Goal: Information Seeking & Learning: Stay updated

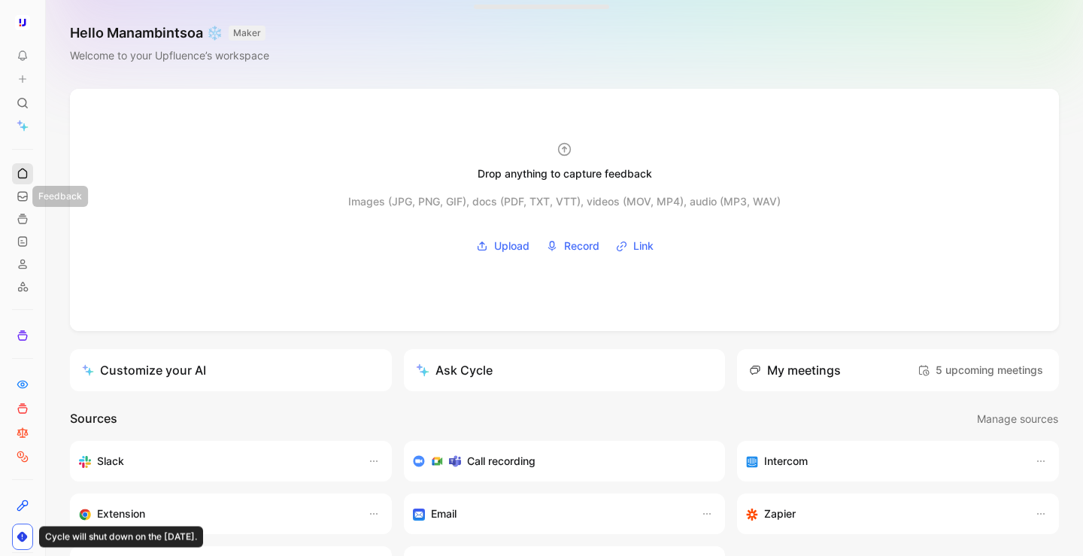
click at [24, 180] on link at bounding box center [22, 173] width 21 height 21
click at [24, 200] on use at bounding box center [22, 196] width 9 height 9
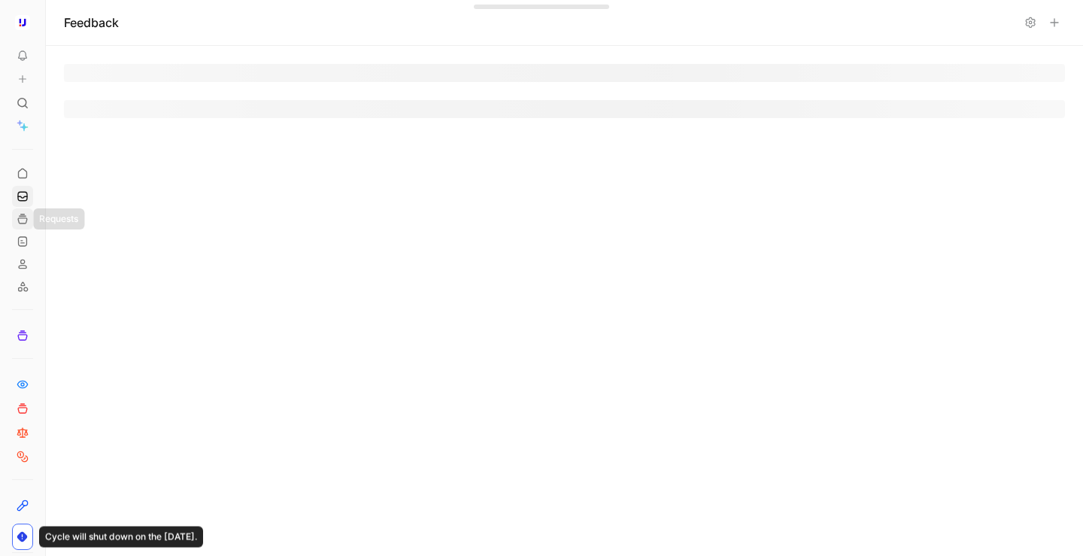
click at [23, 217] on use at bounding box center [22, 218] width 9 height 9
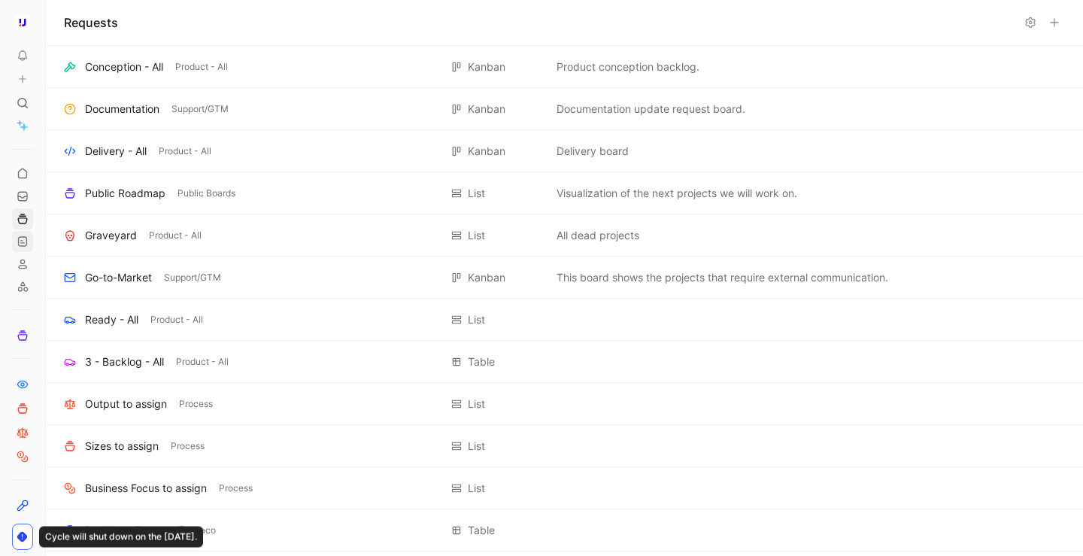
click at [26, 245] on use at bounding box center [23, 241] width 8 height 9
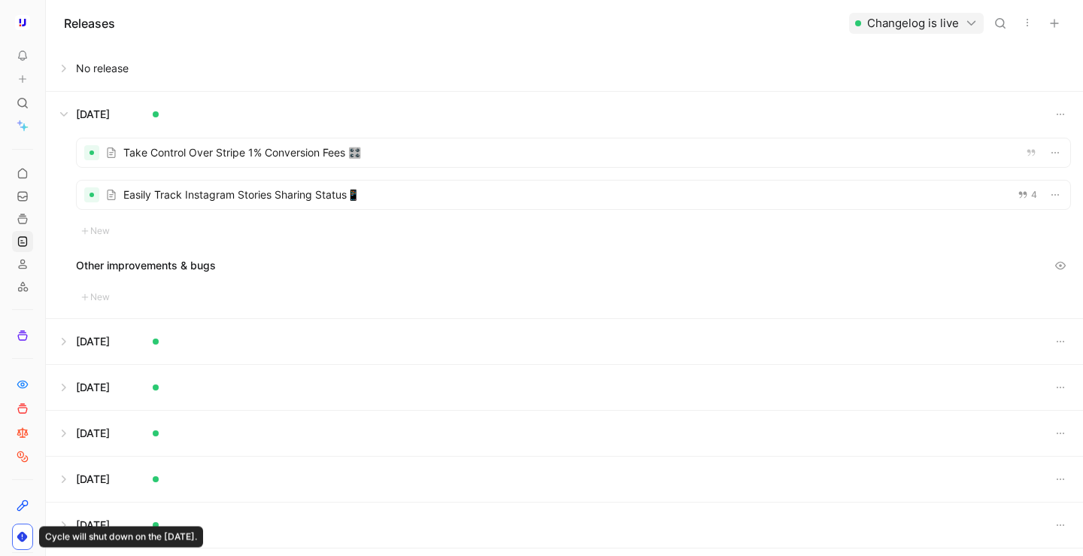
click at [63, 111] on button at bounding box center [565, 114] width 1036 height 45
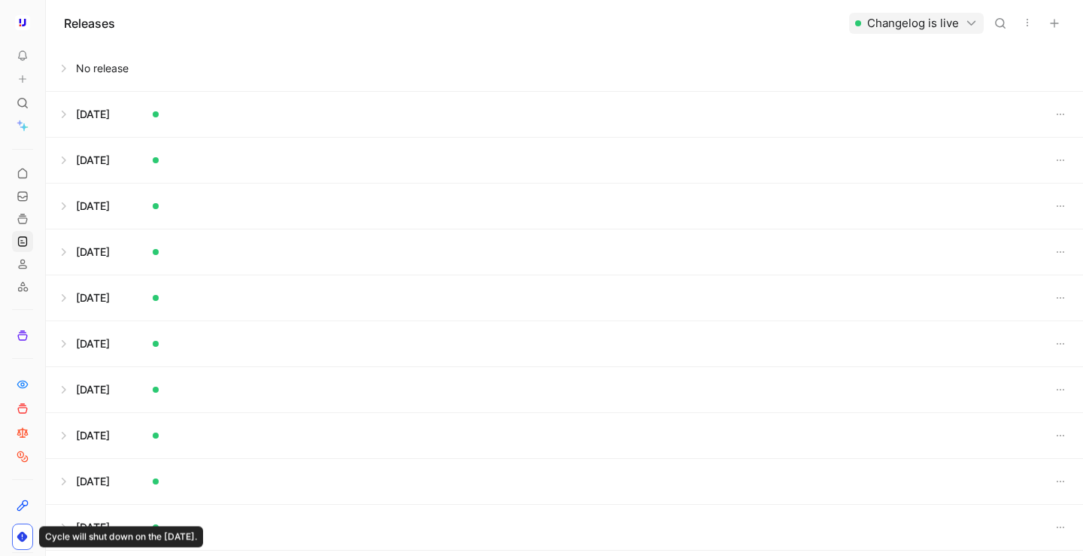
click at [72, 71] on button at bounding box center [565, 68] width 1036 height 45
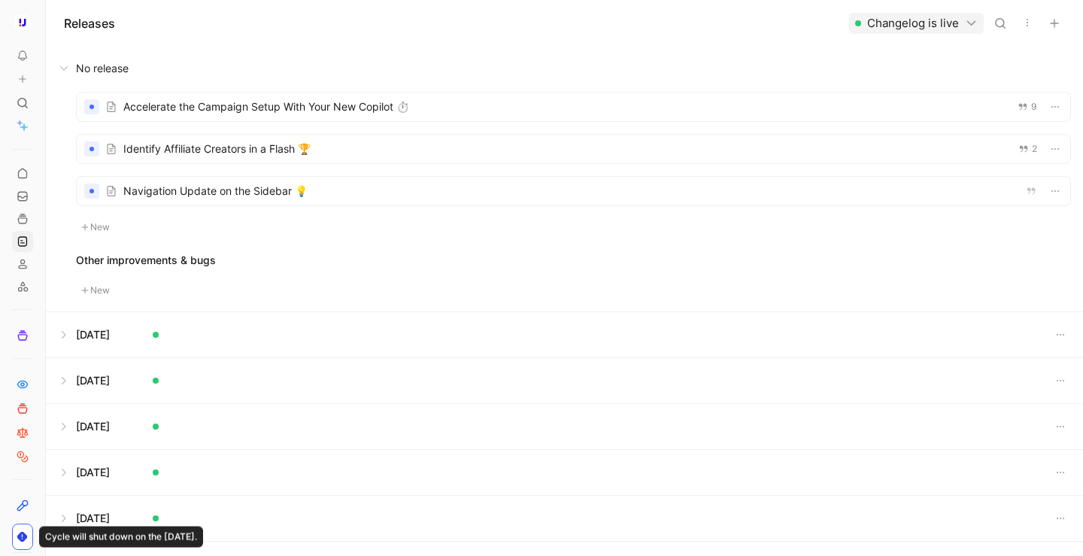
click at [286, 192] on div at bounding box center [574, 191] width 994 height 29
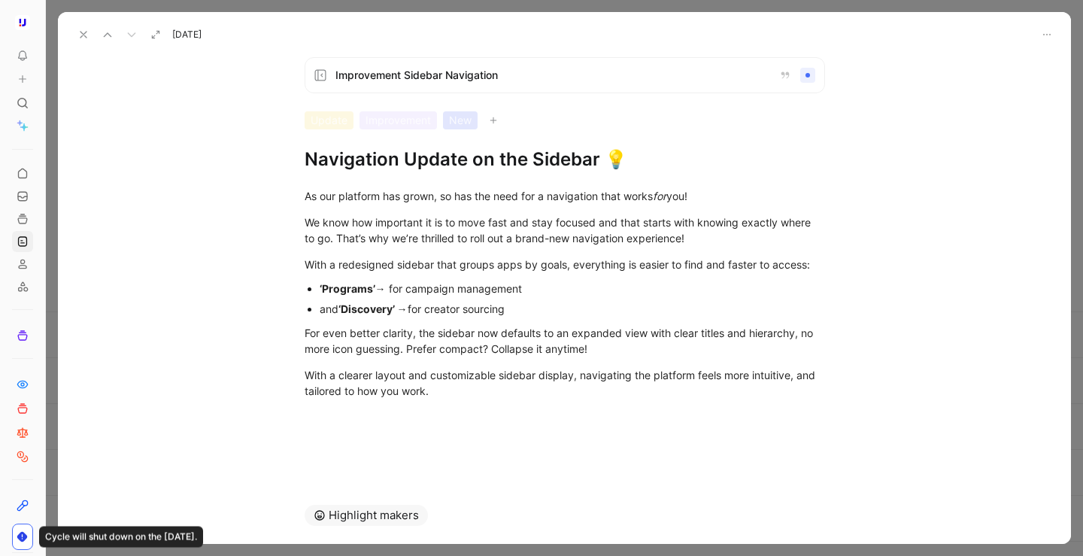
click at [393, 455] on div "Improvement Sidebar Navigation Update Improvement New Navigation Update on the …" at bounding box center [564, 266] width 1013 height 442
click at [450, 433] on div at bounding box center [564, 424] width 1013 height 18
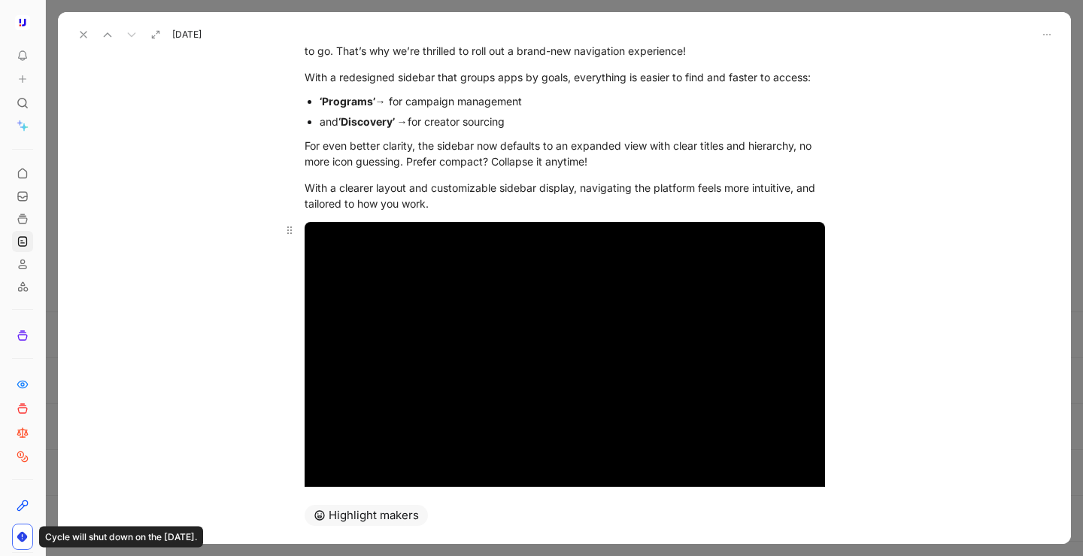
scroll to position [195, 0]
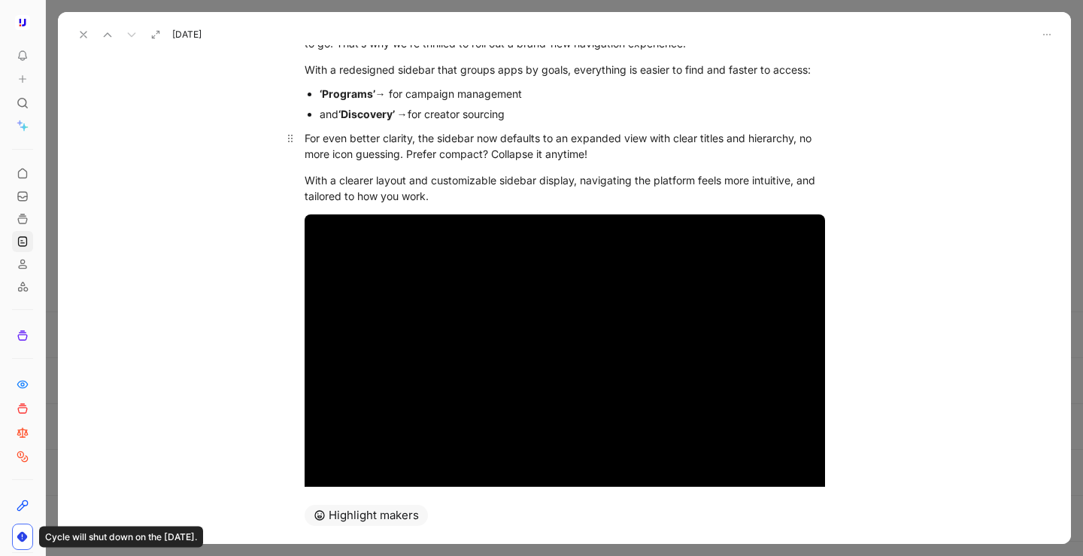
click at [410, 156] on div "For even better clarity, the sidebar now defaults to an expanded view with clea…" at bounding box center [565, 146] width 521 height 32
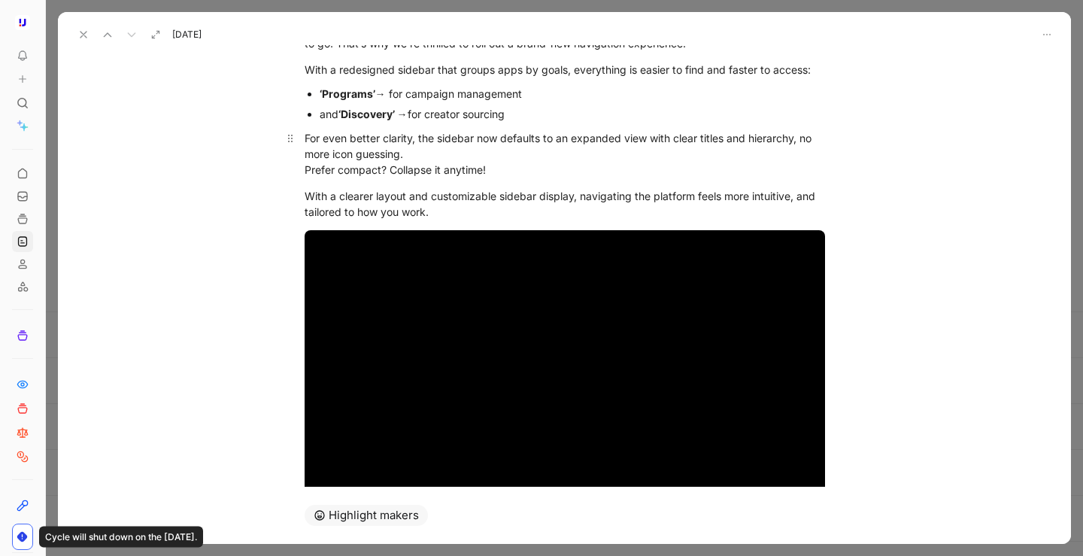
click at [383, 169] on div "For even better clarity, the sidebar now defaults to an expanded view with clea…" at bounding box center [565, 153] width 521 height 47
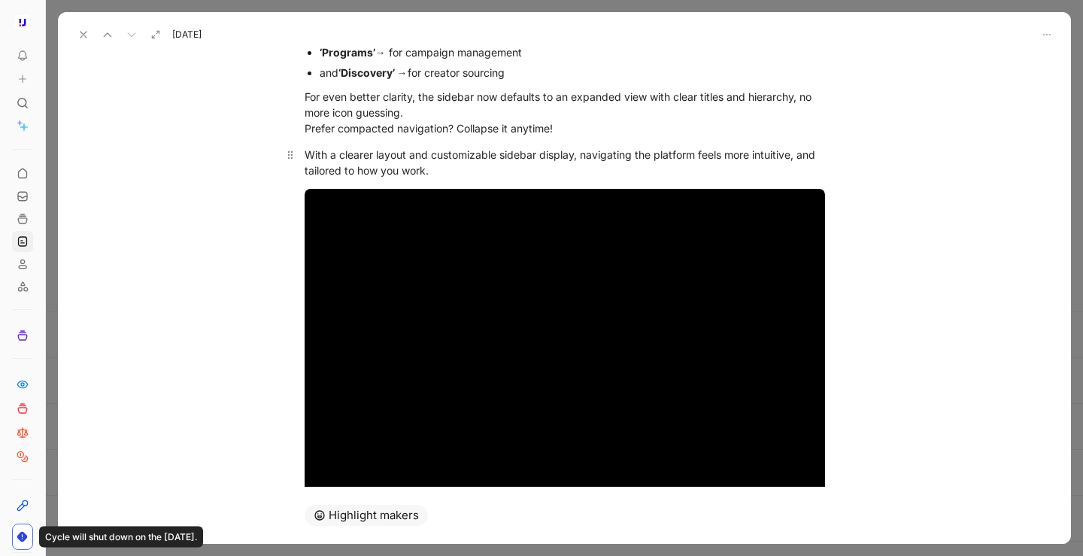
scroll to position [253, 0]
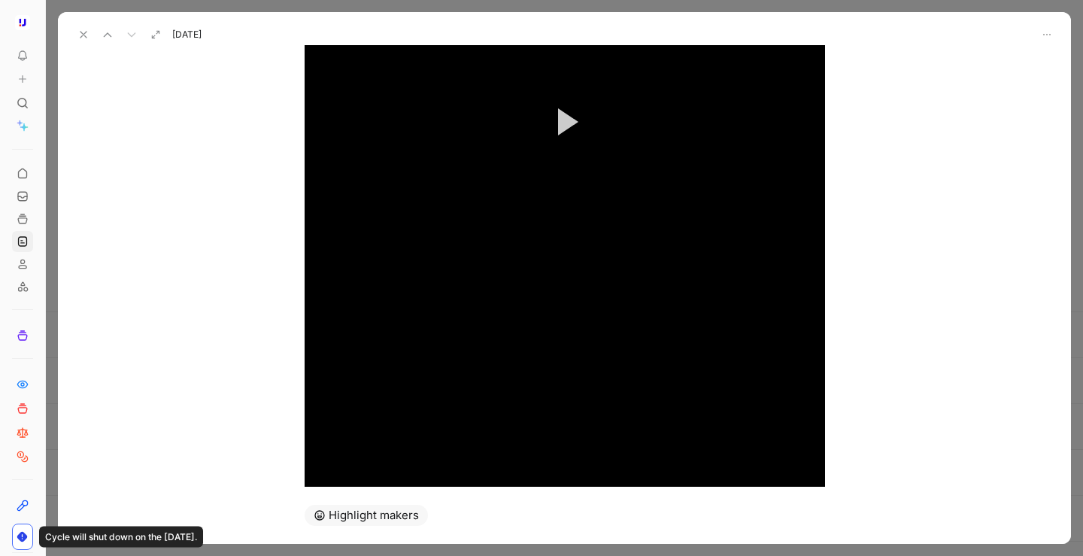
click at [547, 131] on button "Play Video" at bounding box center [565, 122] width 68 height 68
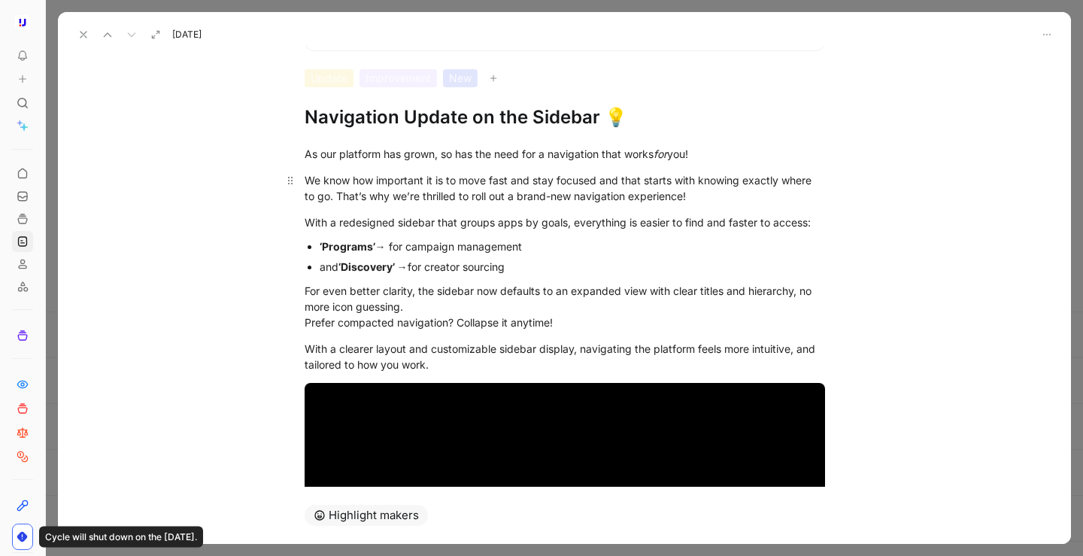
scroll to position [23, 0]
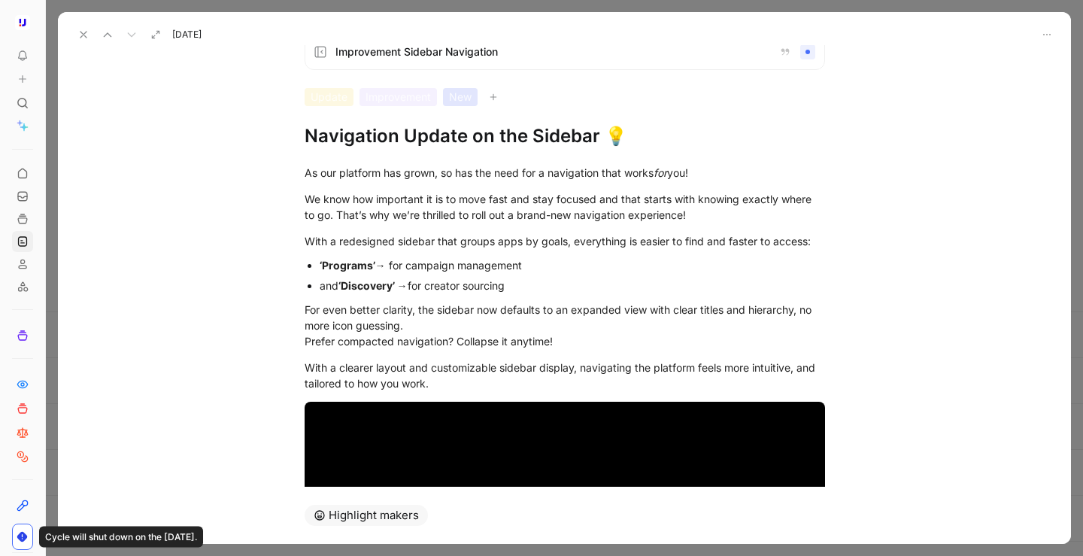
click at [81, 37] on use at bounding box center [83, 35] width 6 height 6
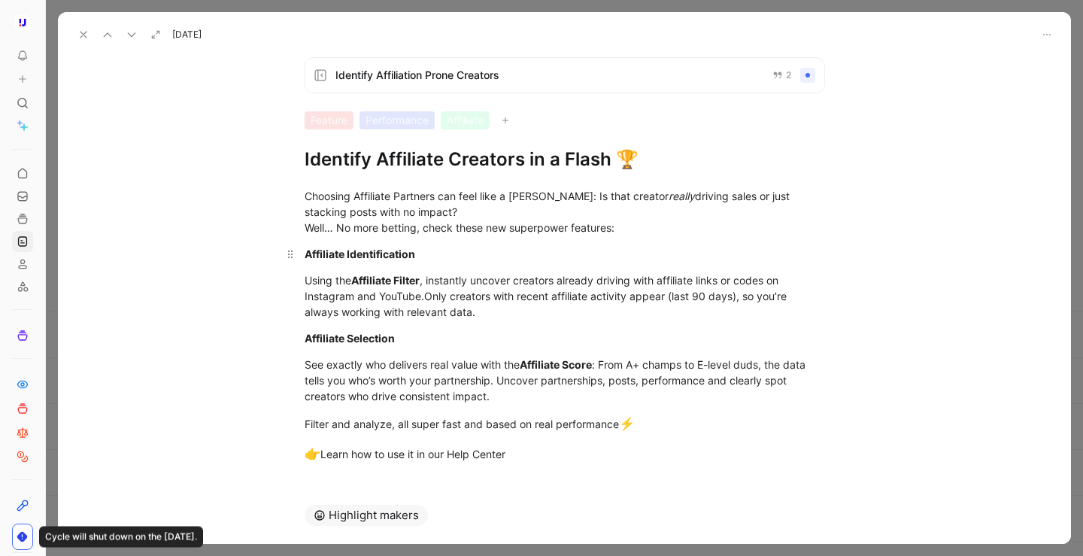
scroll to position [11, 0]
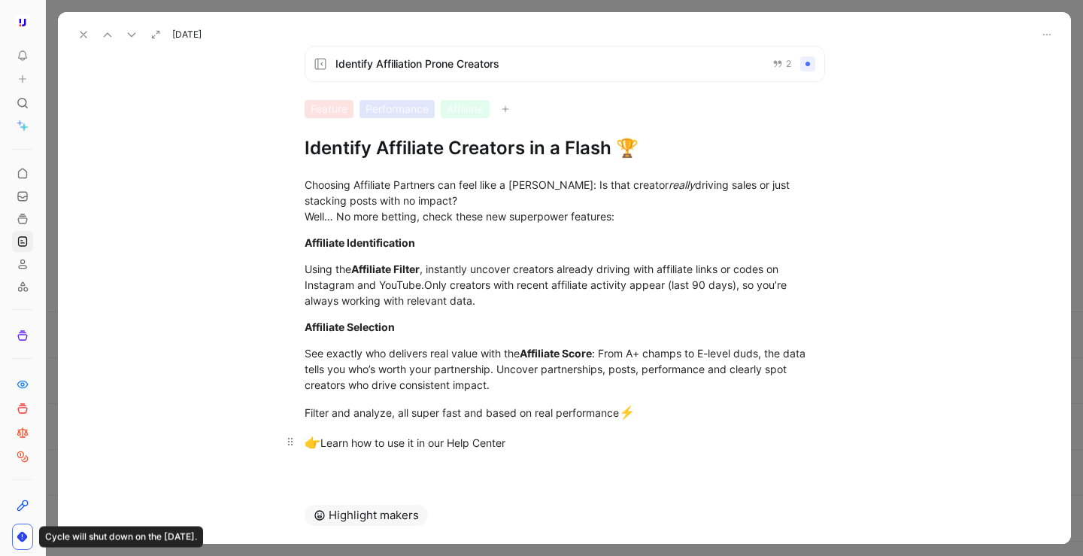
click at [557, 433] on div "👉 Learn how to use it in our Help Center" at bounding box center [565, 443] width 521 height 20
click at [680, 412] on div "Filter and analyze, all super fast and based on real performance ⚡" at bounding box center [565, 413] width 521 height 20
click at [816, 65] on div at bounding box center [564, 272] width 977 height 520
click at [702, 60] on div at bounding box center [564, 272] width 977 height 520
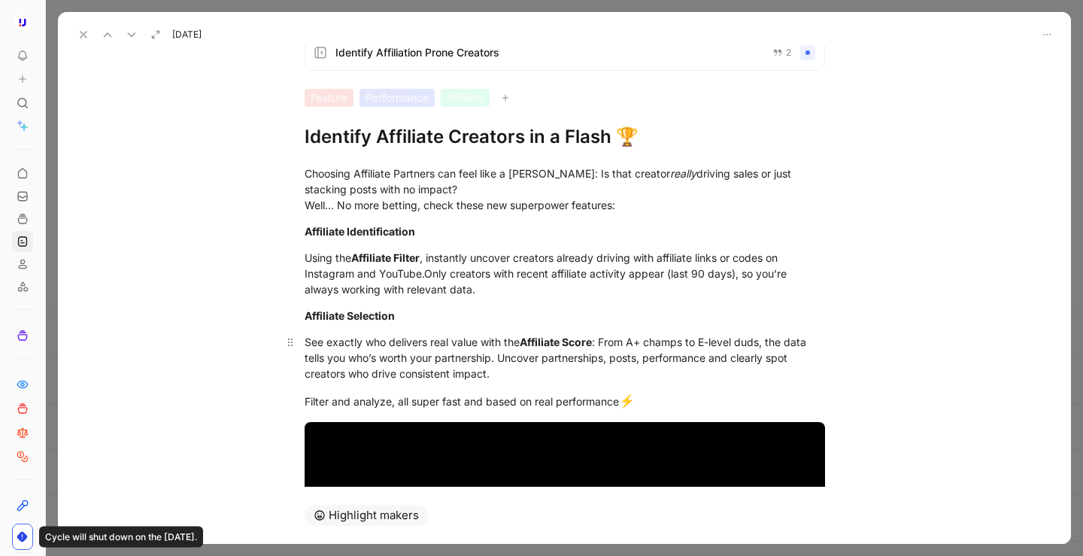
scroll to position [0, 0]
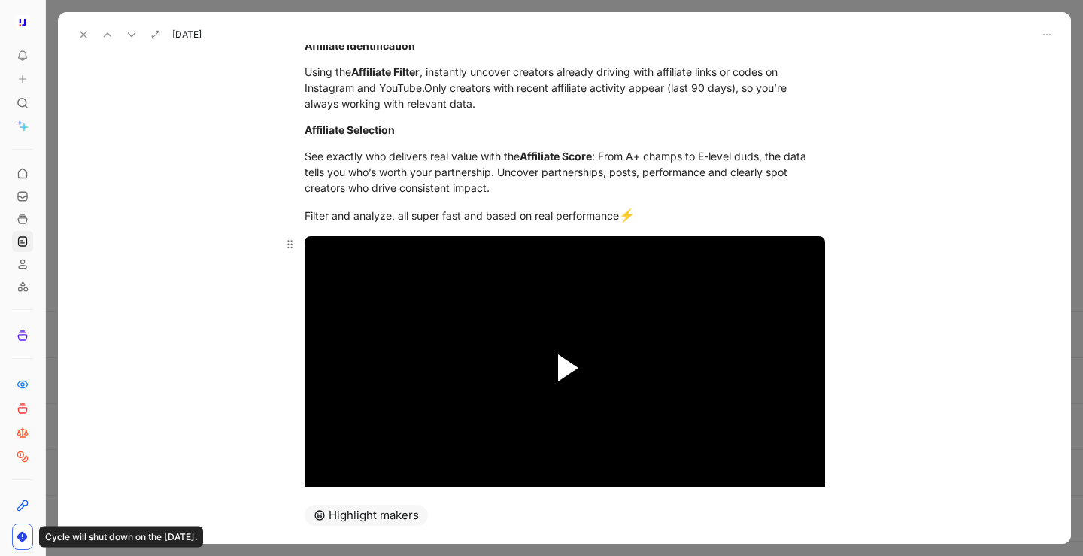
click at [565, 361] on span "Video Player" at bounding box center [568, 367] width 20 height 27
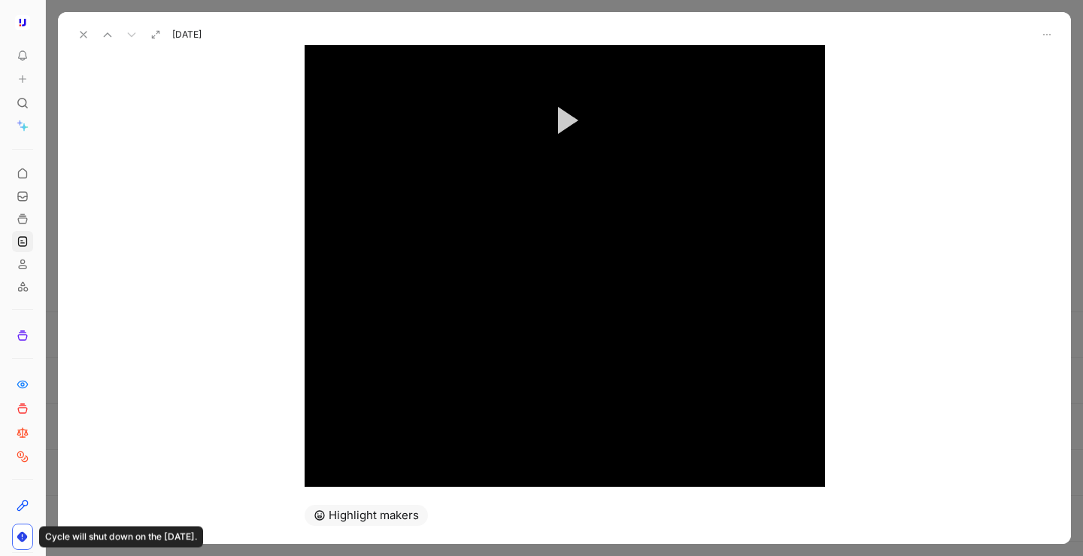
scroll to position [560, 0]
click at [570, 248] on span "Video Player" at bounding box center [568, 245] width 20 height 27
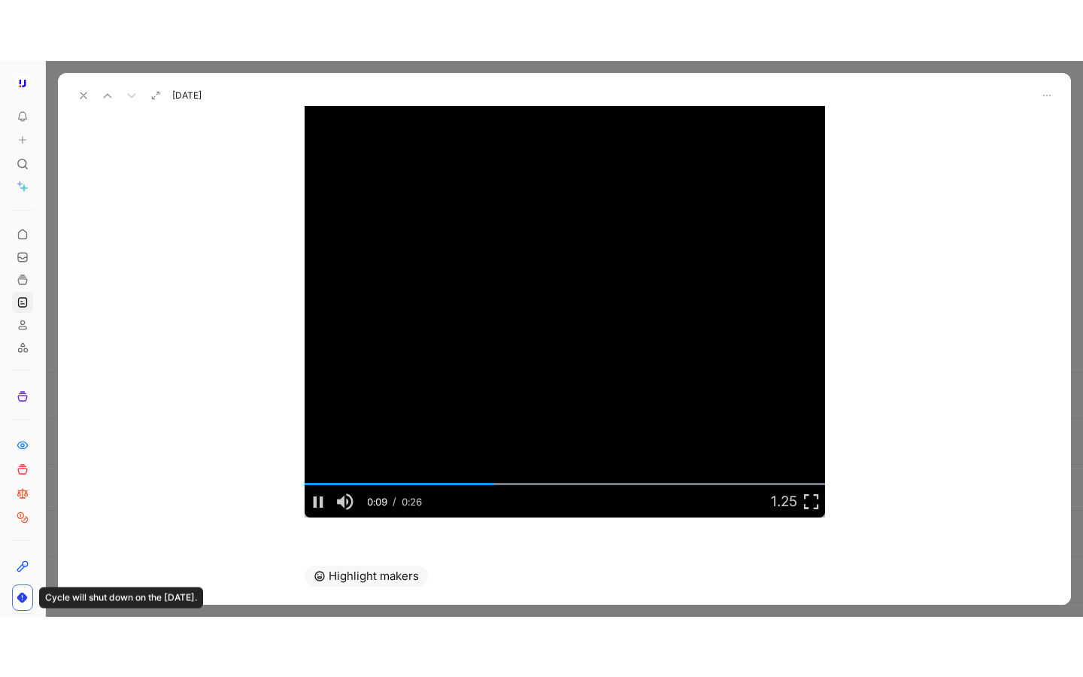
scroll to position [760, 0]
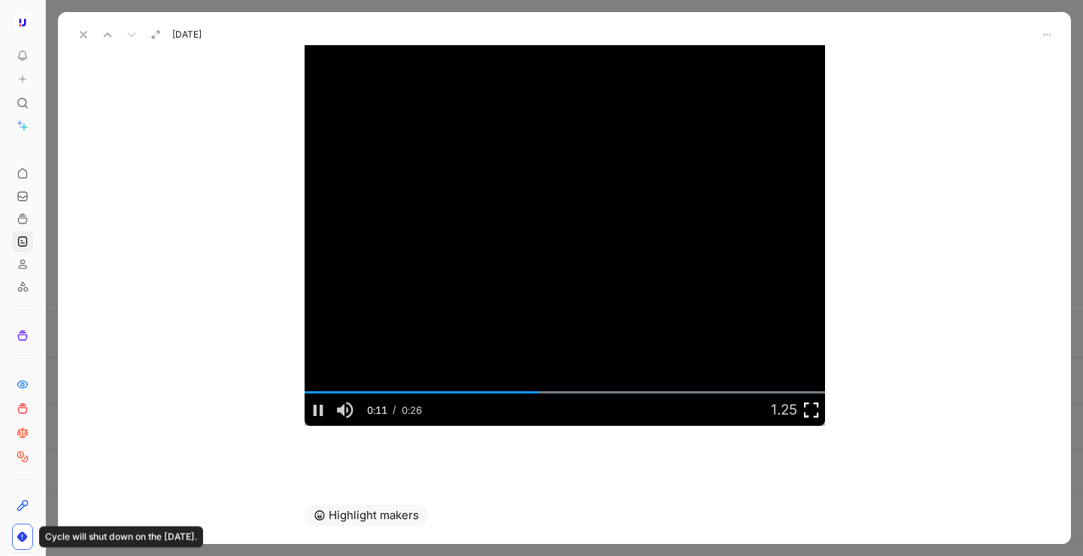
click at [811, 409] on span "Video Player" at bounding box center [811, 409] width 27 height 0
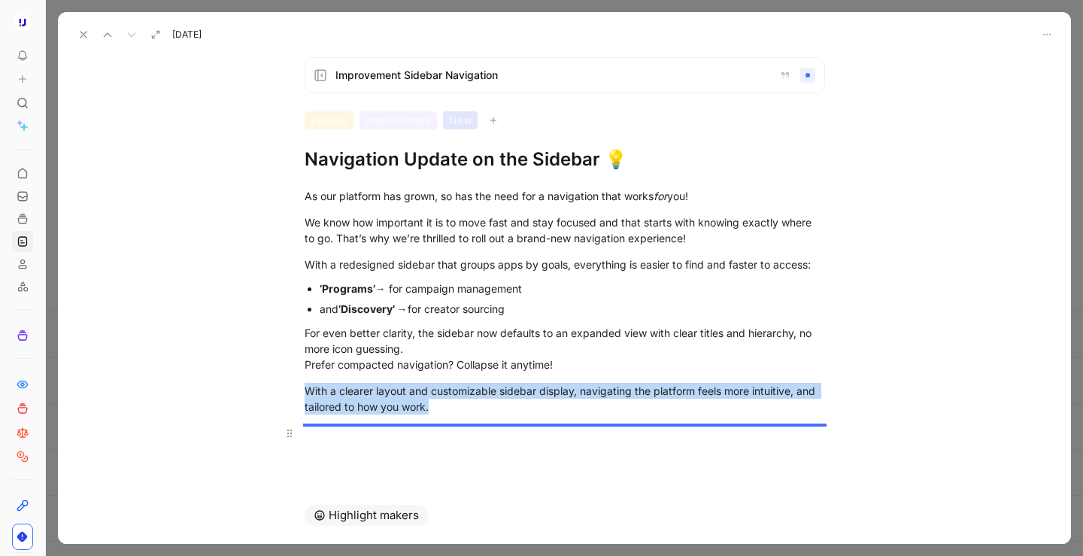
scroll to position [0, 0]
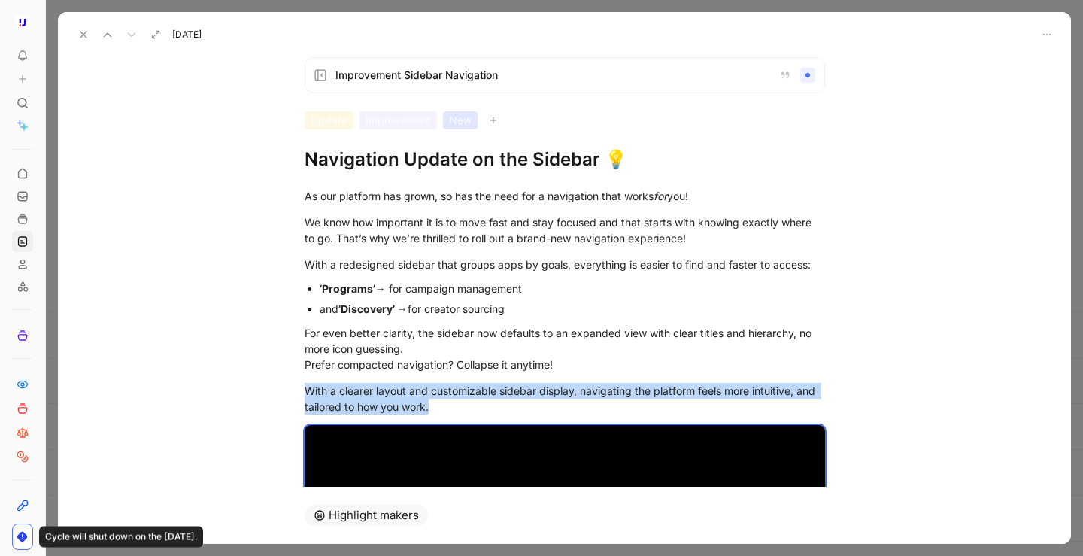
click at [80, 25] on button at bounding box center [83, 34] width 21 height 21
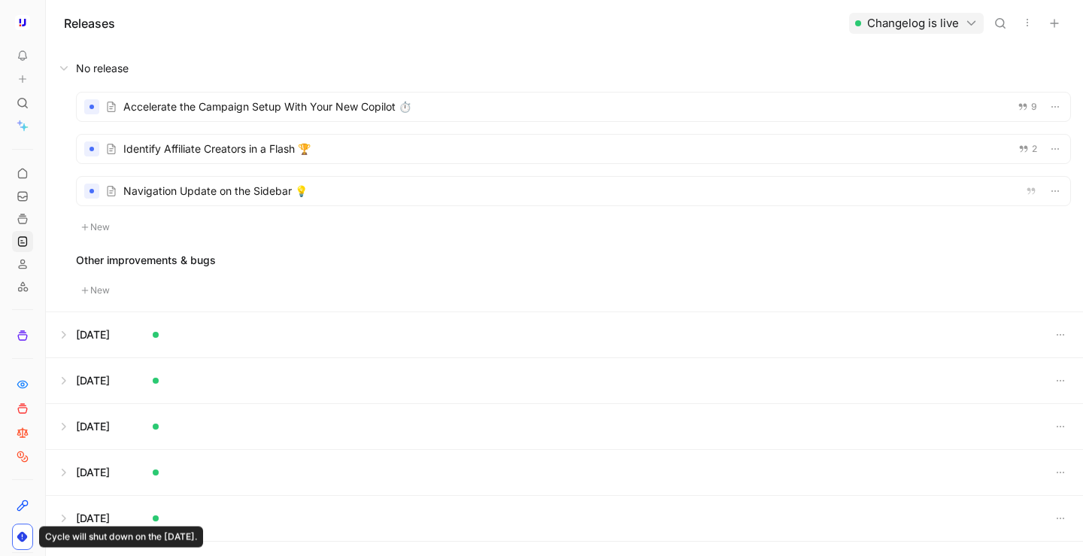
click at [392, 191] on div at bounding box center [574, 191] width 994 height 29
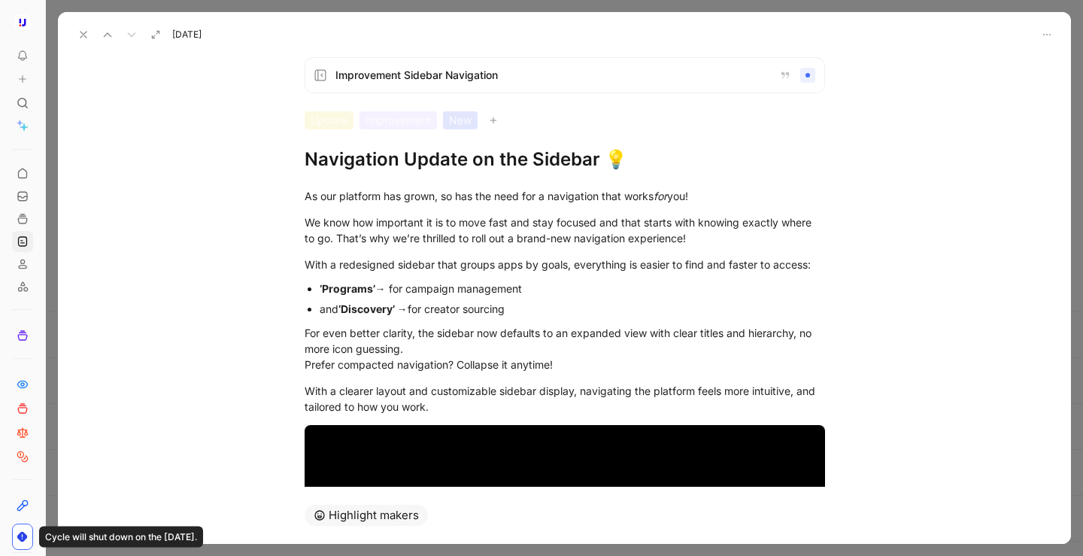
click at [80, 35] on icon at bounding box center [83, 35] width 12 height 12
